Goal: Task Accomplishment & Management: Use online tool/utility

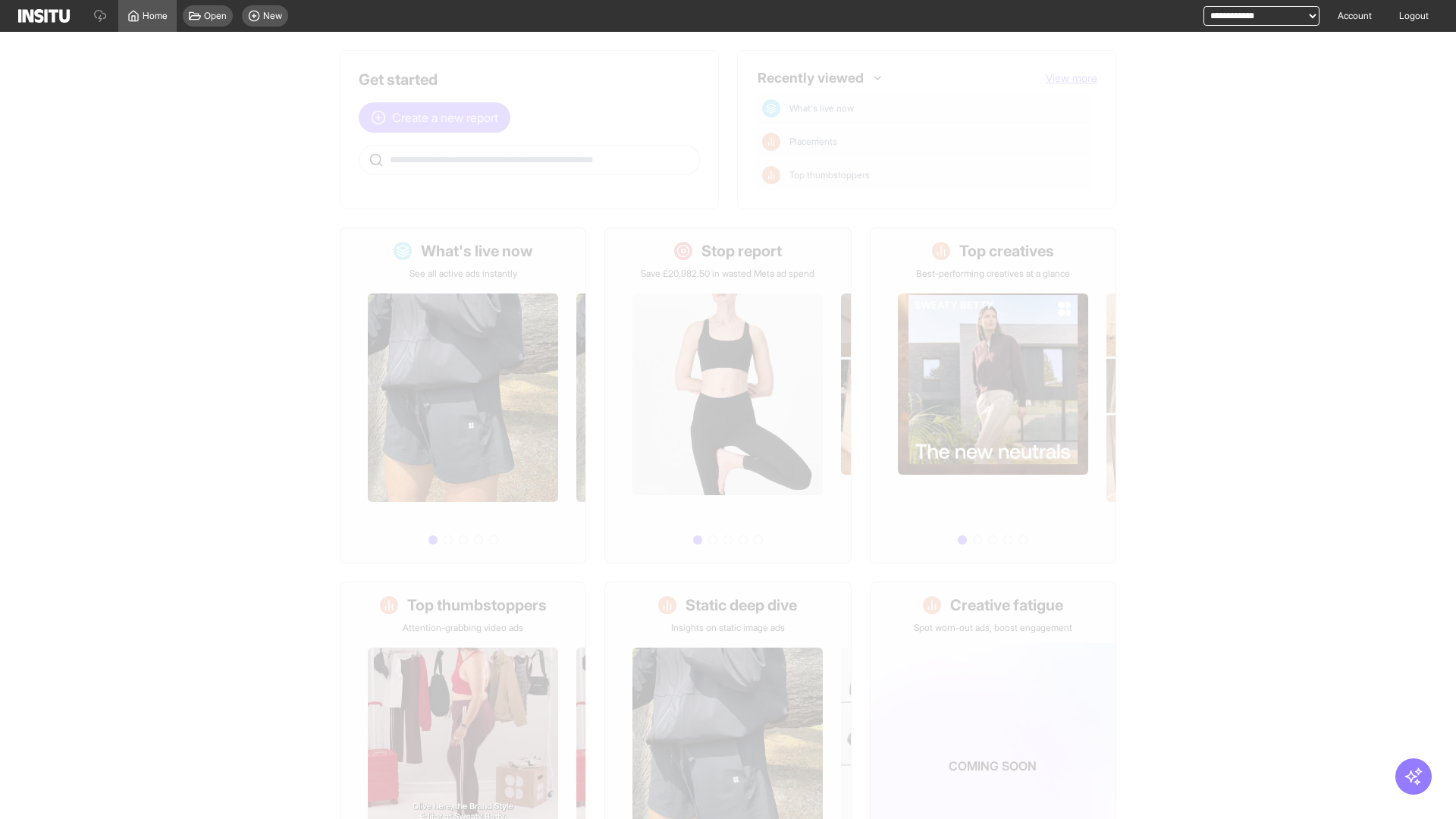
click at [438, 118] on span "Create a new report" at bounding box center [445, 118] width 106 height 18
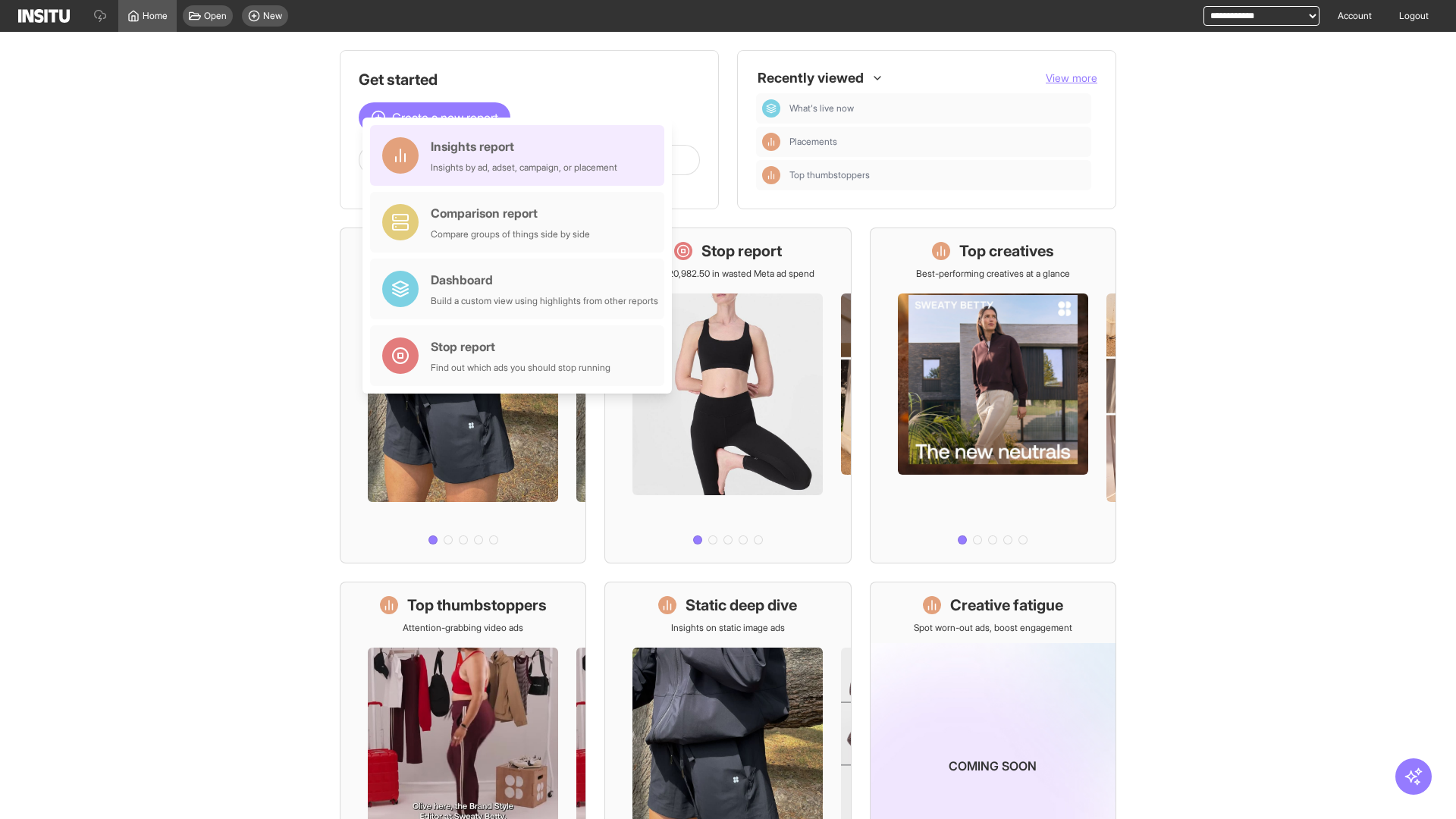
click at [521, 155] on div "Insights report Insights by ad, adset, campaign, or placement" at bounding box center [524, 155] width 187 height 36
